Goal: Navigation & Orientation: Understand site structure

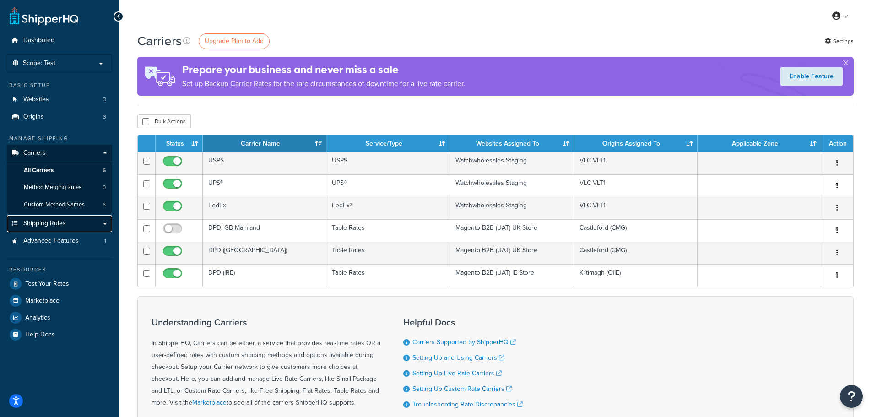
click at [96, 222] on link "Shipping Rules" at bounding box center [59, 223] width 105 height 17
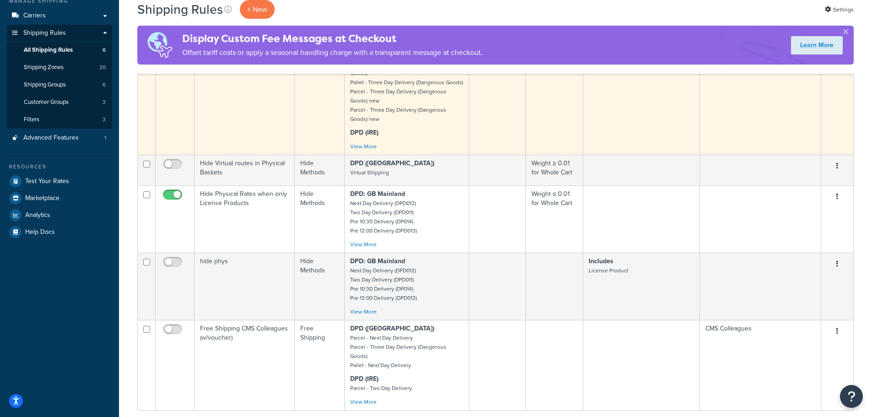
scroll to position [46, 0]
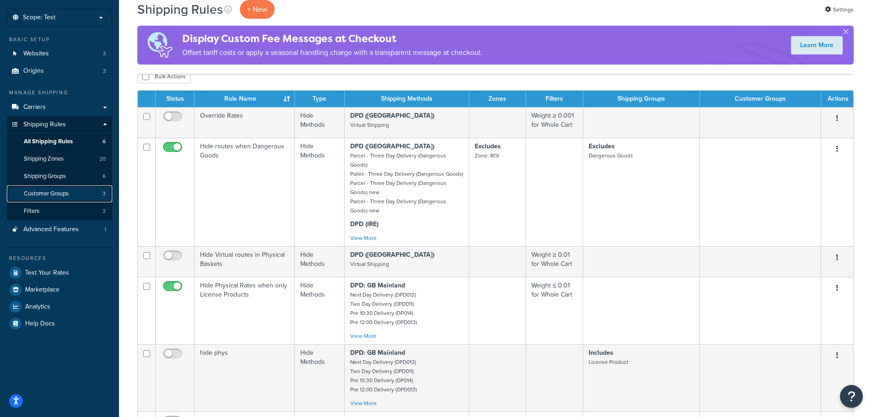
click at [63, 191] on span "Customer Groups" at bounding box center [46, 194] width 45 height 8
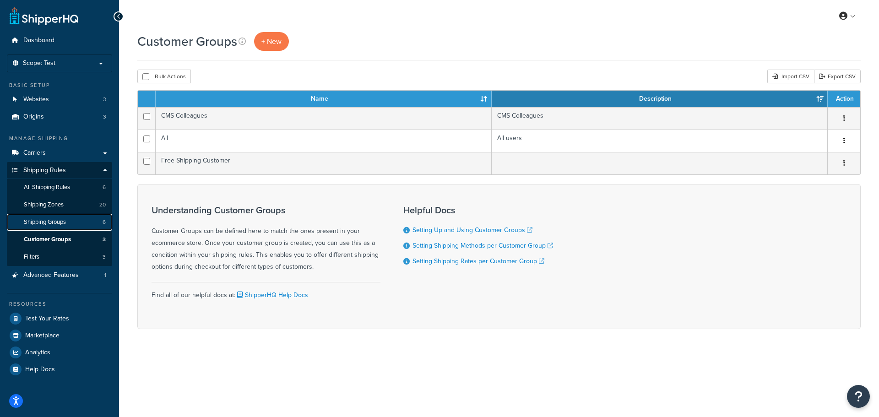
click at [65, 224] on span "Shipping Groups" at bounding box center [45, 222] width 42 height 8
